Goal: Communication & Community: Share content

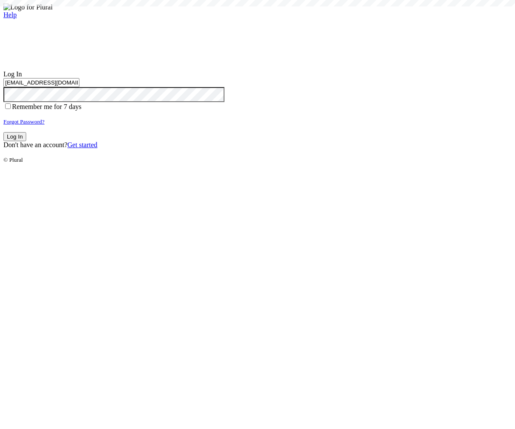
type input "test-1757087613-3@civiceagle.com"
click at [26, 141] on button "Log In" at bounding box center [14, 136] width 23 height 9
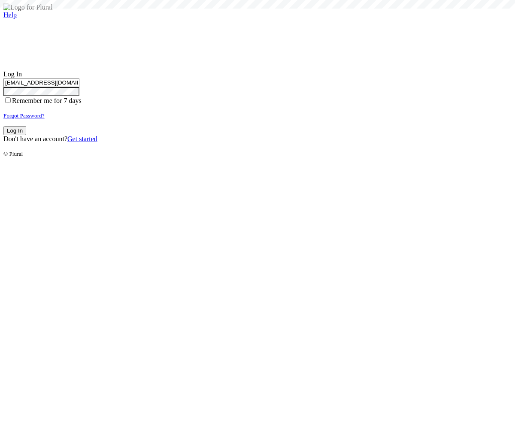
type input "test-1757087613-3@civiceagle.com"
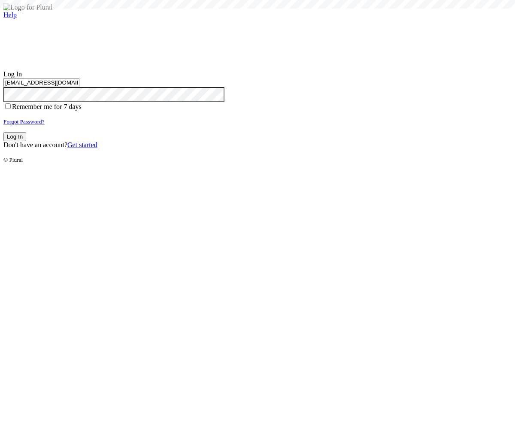
click at [26, 141] on button "Log In" at bounding box center [14, 136] width 23 height 9
click at [45, 125] on small "Forgot Password?" at bounding box center [23, 121] width 41 height 6
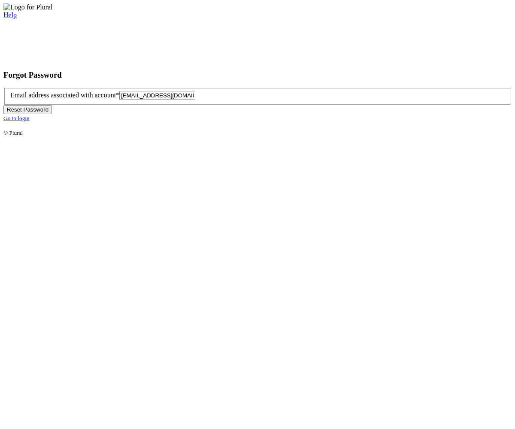
type input "test-1757087618-6@civiceagle.com"
click at [52, 114] on button "Reset Password" at bounding box center [27, 109] width 48 height 9
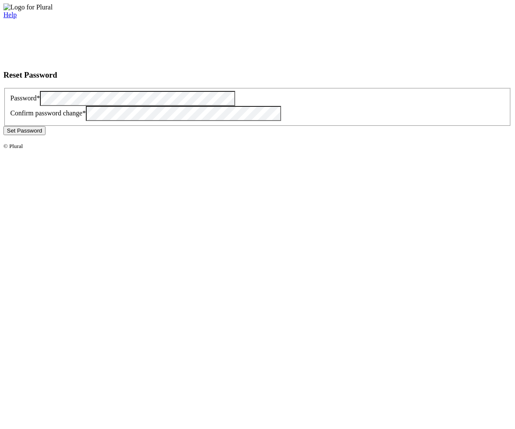
click at [45, 135] on button "Set Password" at bounding box center [24, 130] width 42 height 9
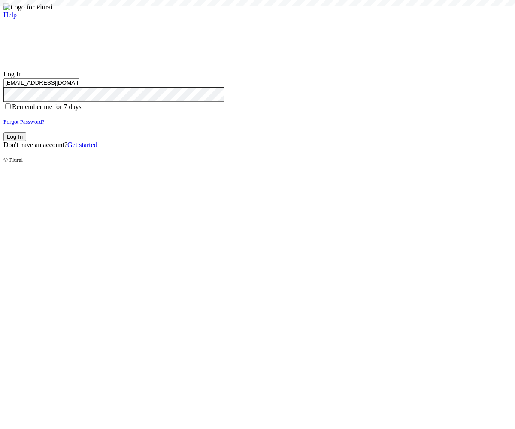
type input "test-1757087618-6@civiceagle.com"
click at [26, 141] on button "Log In" at bounding box center [14, 136] width 23 height 9
type input "[EMAIL_ADDRESS][DOMAIN_NAME]"
click at [26, 141] on button "Log In" at bounding box center [14, 136] width 23 height 9
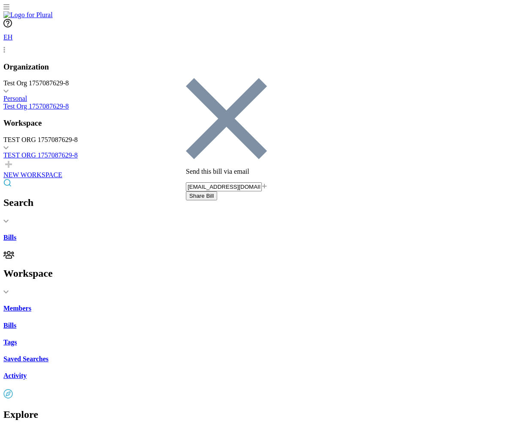
type input "[EMAIL_ADDRESS][DOMAIN_NAME]"
click at [217, 191] on button "Share Bill" at bounding box center [201, 195] width 31 height 9
